Goal: Task Accomplishment & Management: Complete application form

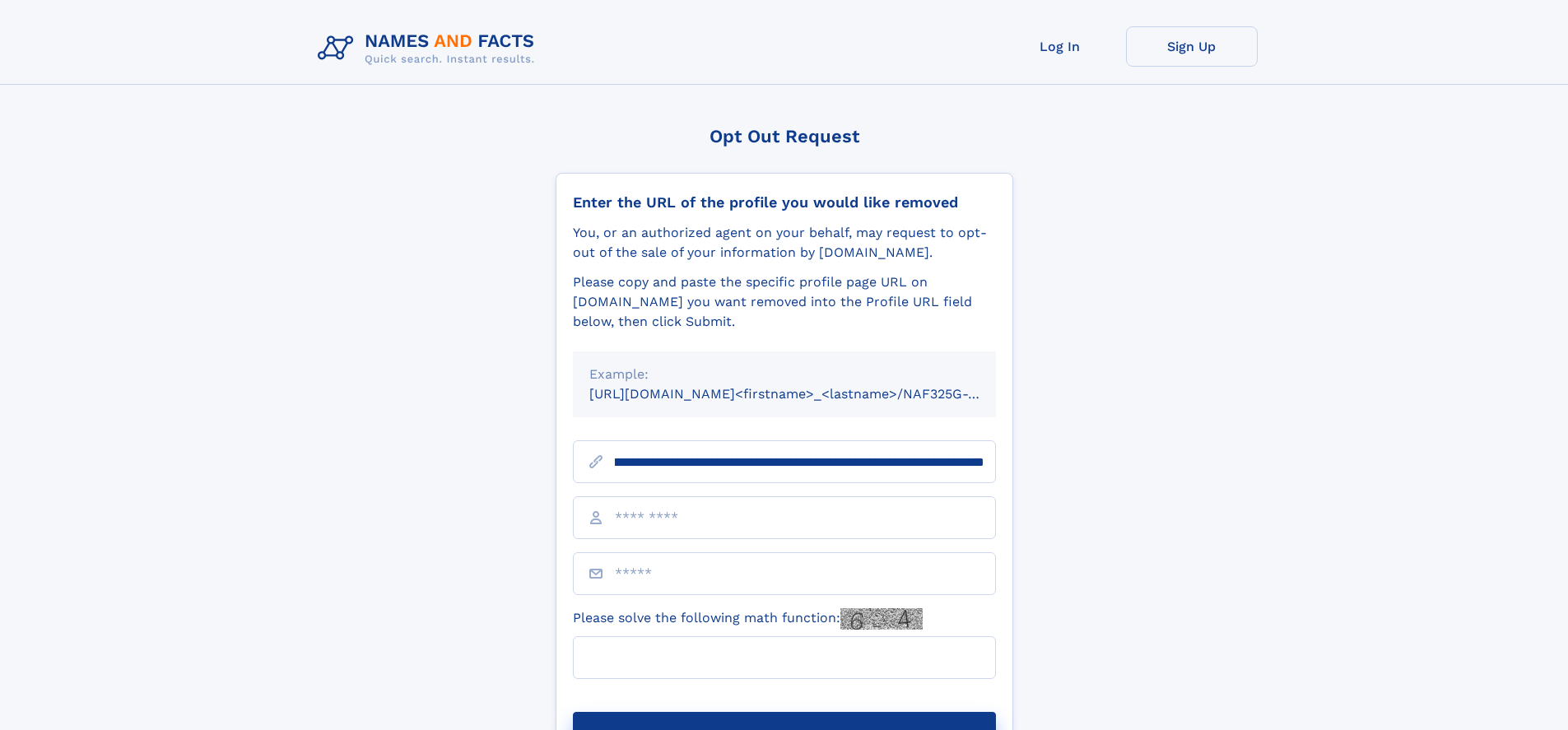
scroll to position [0, 193]
type input "**********"
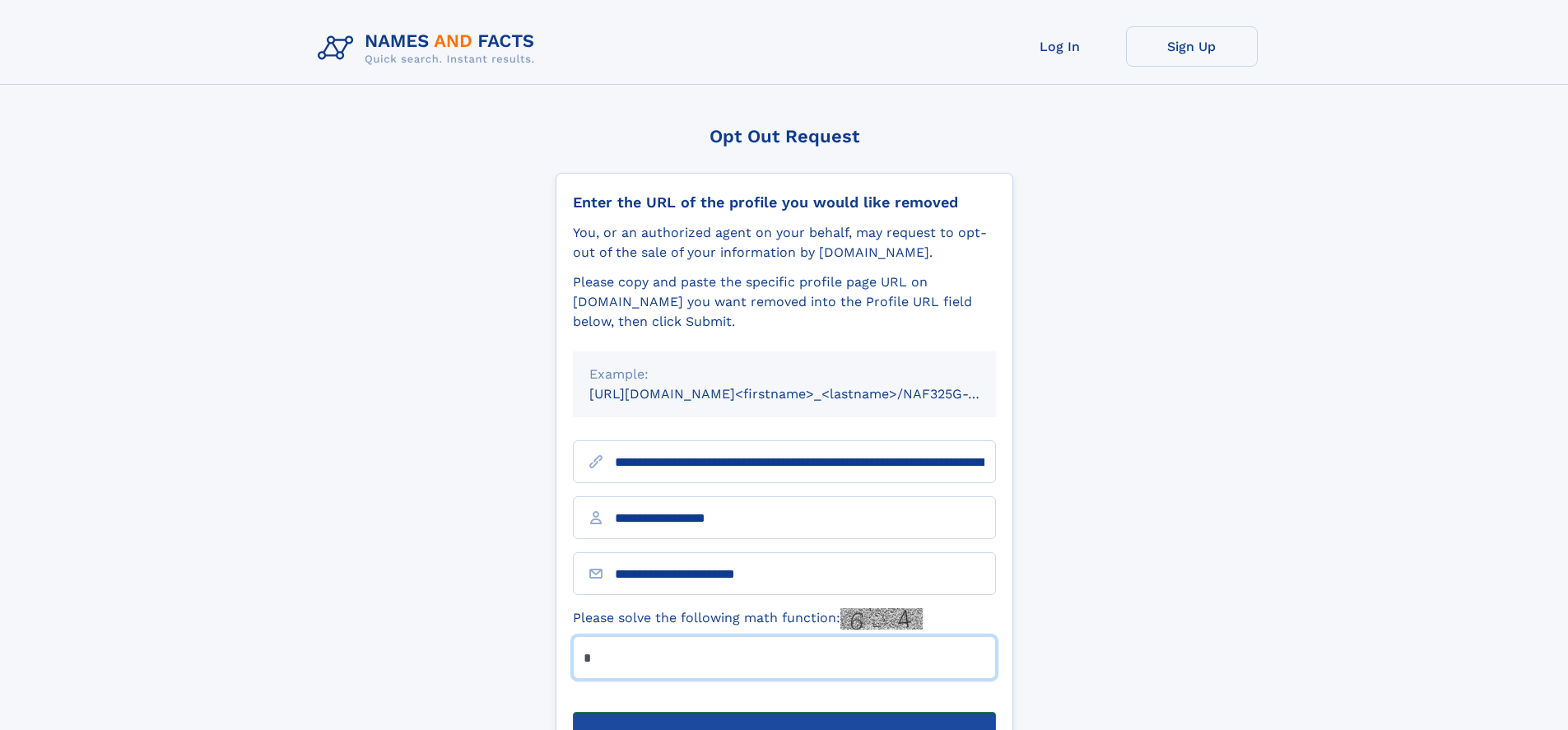
type input "*"
click at [784, 712] on button "Submit Opt Out Request" at bounding box center [784, 738] width 423 height 52
